Goal: Book appointment/travel/reservation

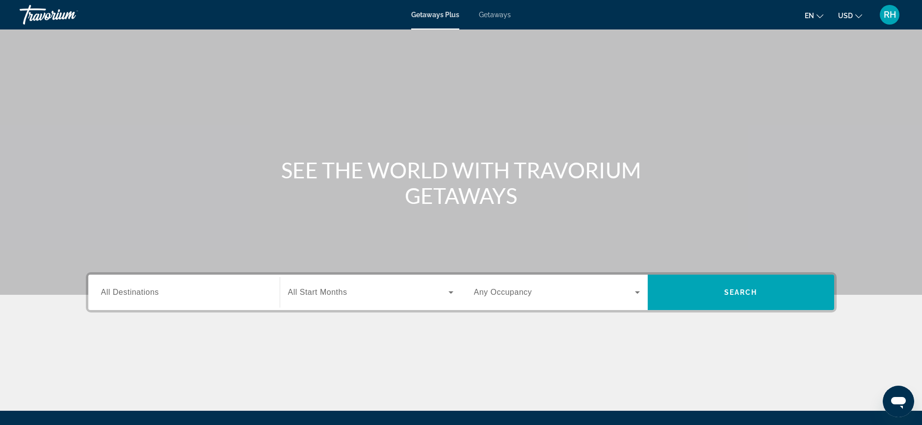
click at [244, 288] on input "Destination All Destinations" at bounding box center [184, 293] width 166 height 12
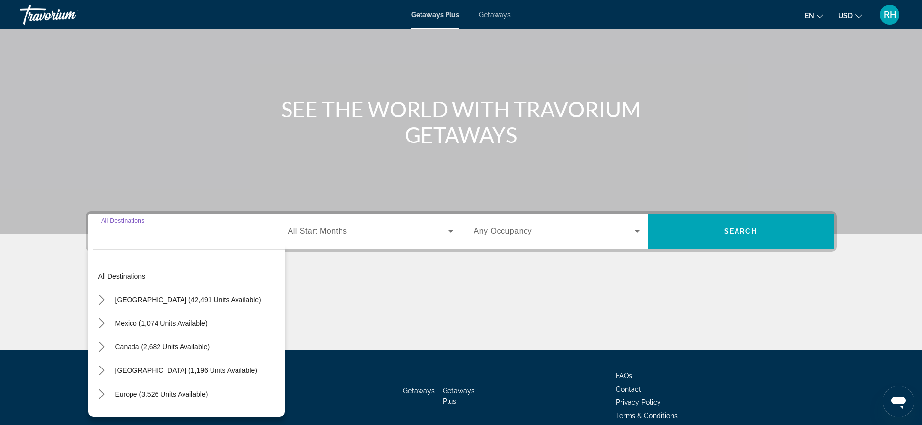
scroll to position [106, 0]
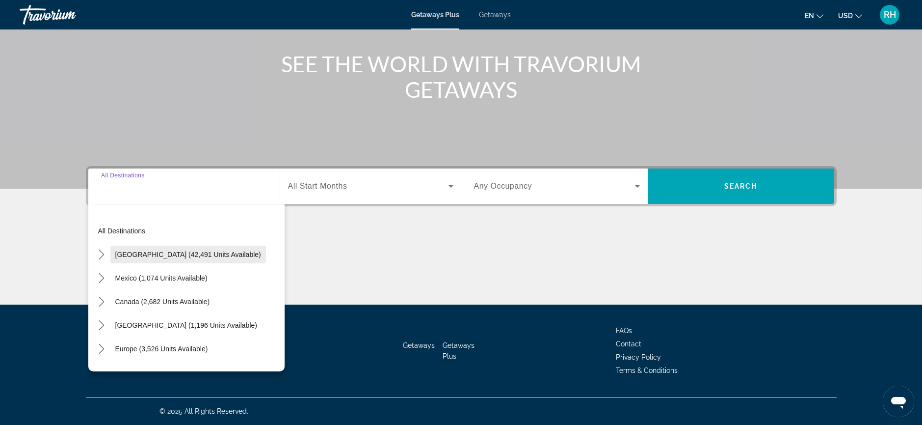
click at [150, 251] on span "[GEOGRAPHIC_DATA] (42,491 units available)" at bounding box center [188, 254] width 146 height 8
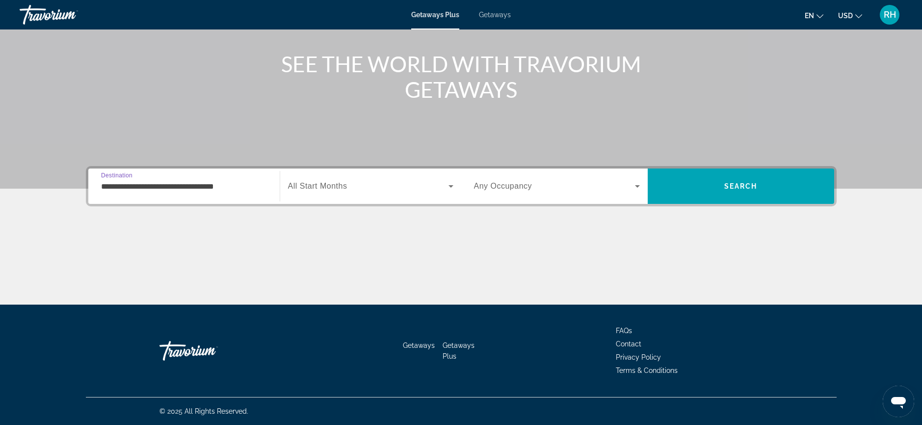
click at [164, 188] on input "**********" at bounding box center [184, 187] width 166 height 12
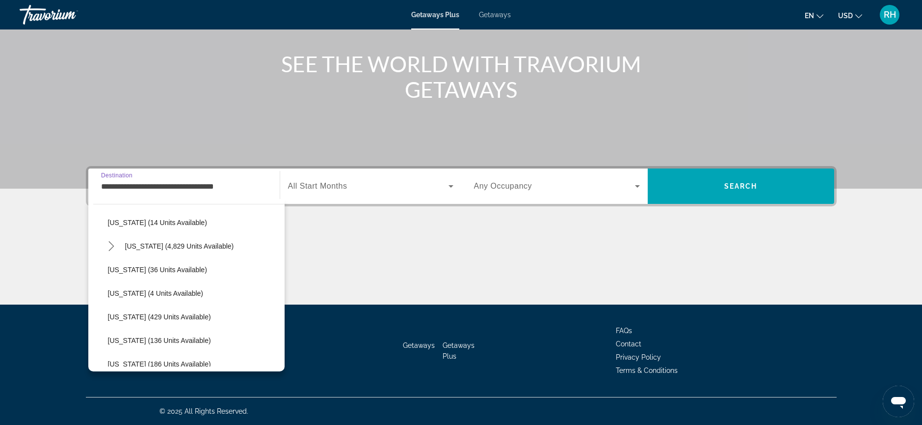
scroll to position [174, 0]
click at [122, 267] on span "[US_STATE] (36 units available)" at bounding box center [157, 269] width 99 height 8
type input "**********"
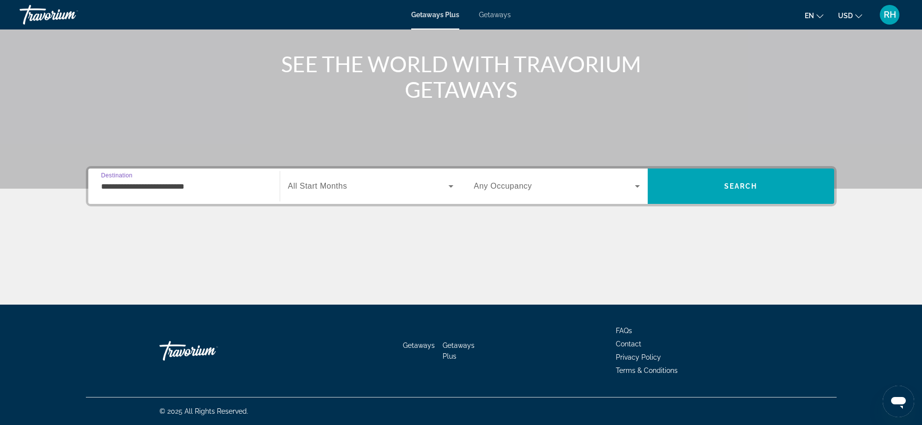
click at [433, 185] on span "Search widget" at bounding box center [368, 186] width 161 height 12
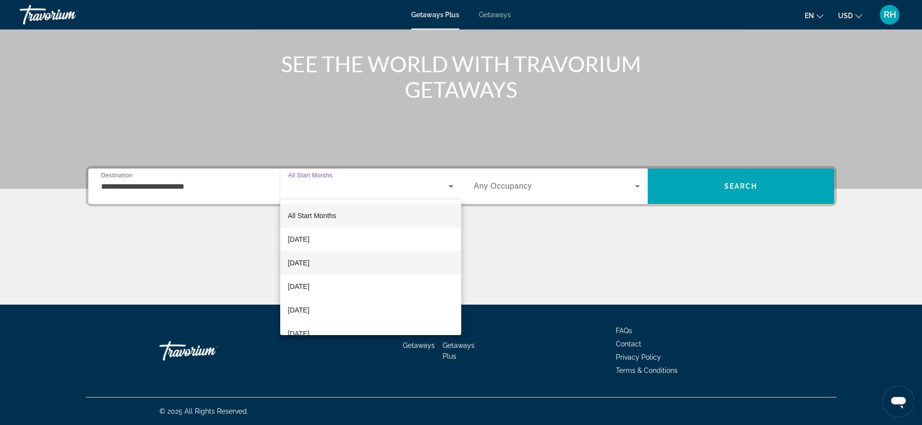
click at [387, 259] on mat-option "[DATE]" at bounding box center [370, 263] width 181 height 24
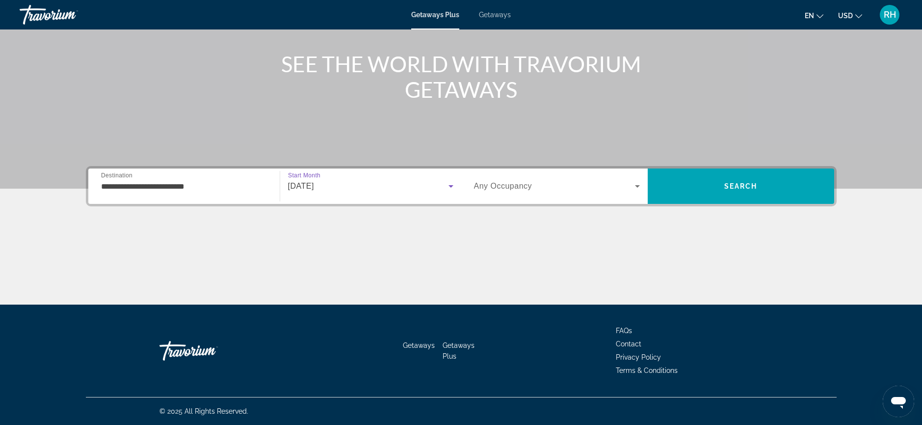
click at [536, 187] on span "Search widget" at bounding box center [554, 186] width 161 height 12
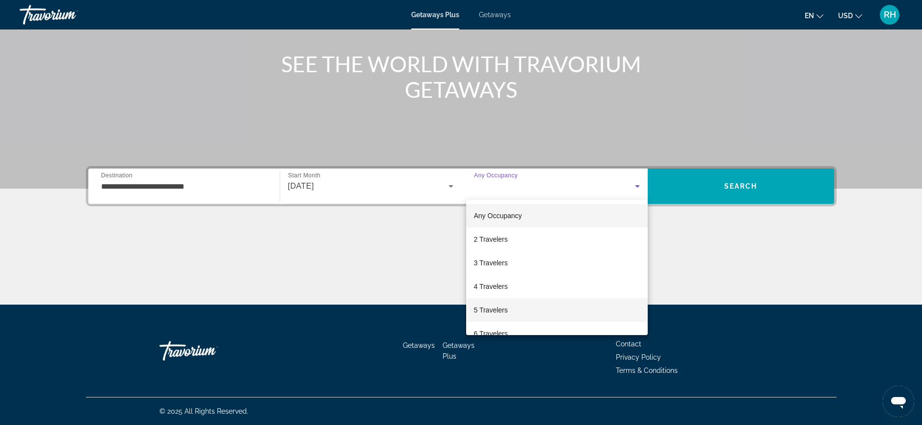
click at [531, 310] on mat-option "5 Travelers" at bounding box center [557, 310] width 182 height 24
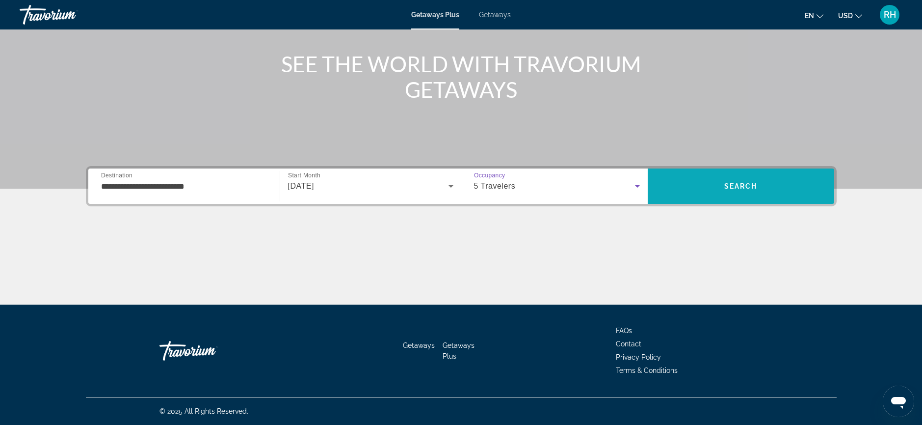
click at [709, 189] on span "Search" at bounding box center [741, 186] width 187 height 24
